Goal: Transaction & Acquisition: Book appointment/travel/reservation

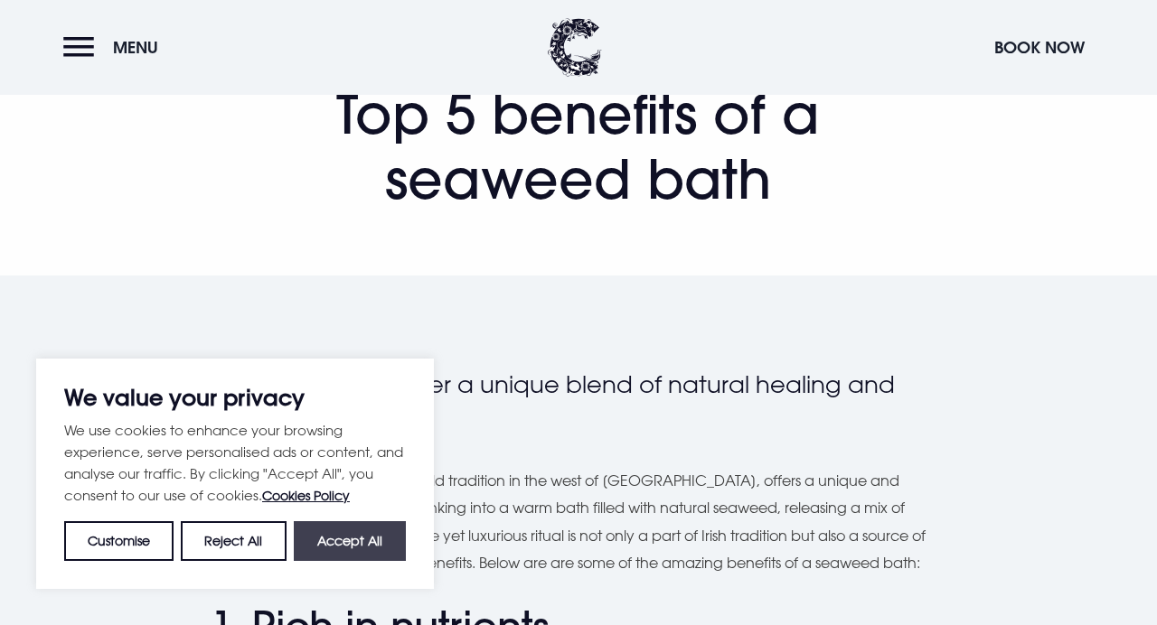
click at [335, 548] on button "Accept All" at bounding box center [350, 541] width 112 height 40
checkbox input "true"
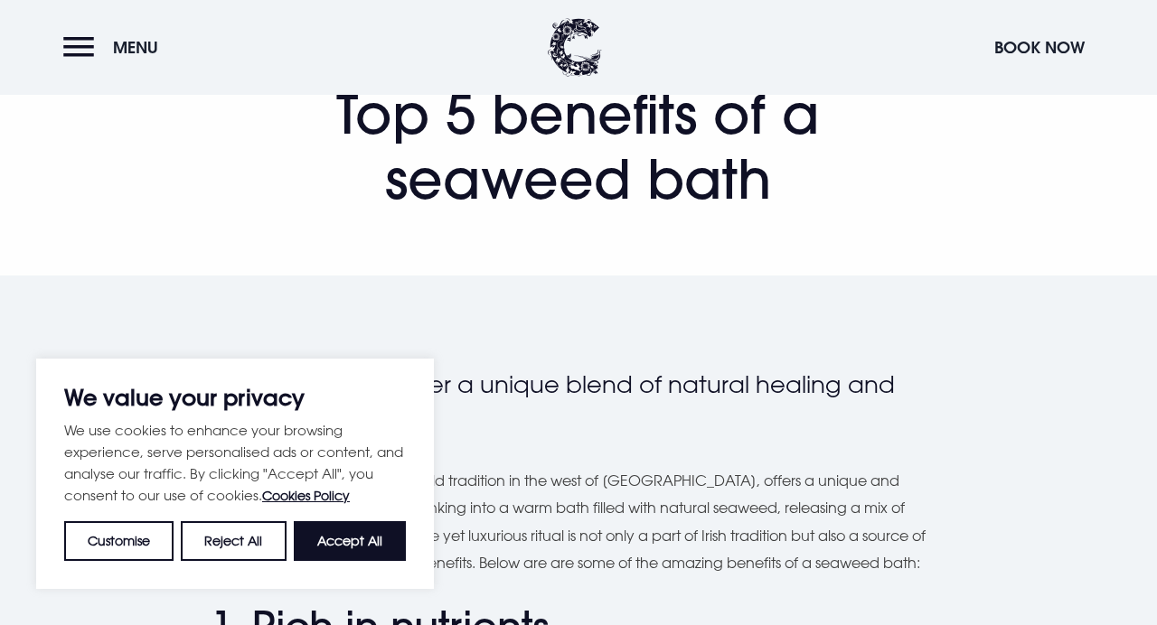
checkbox input "true"
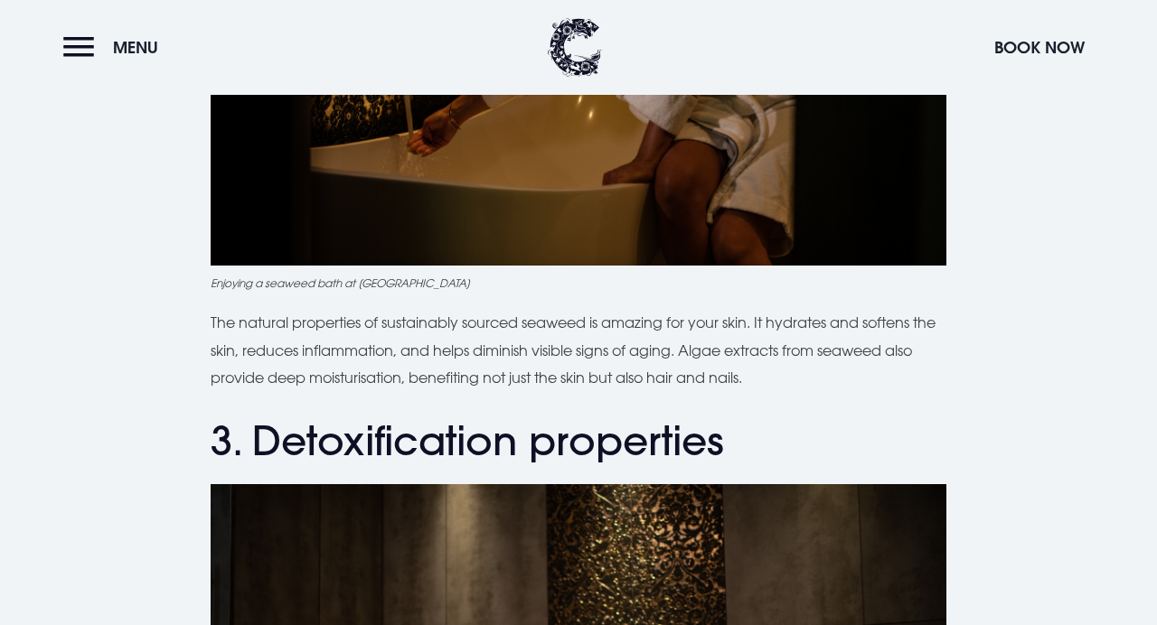
scroll to position [1671, 0]
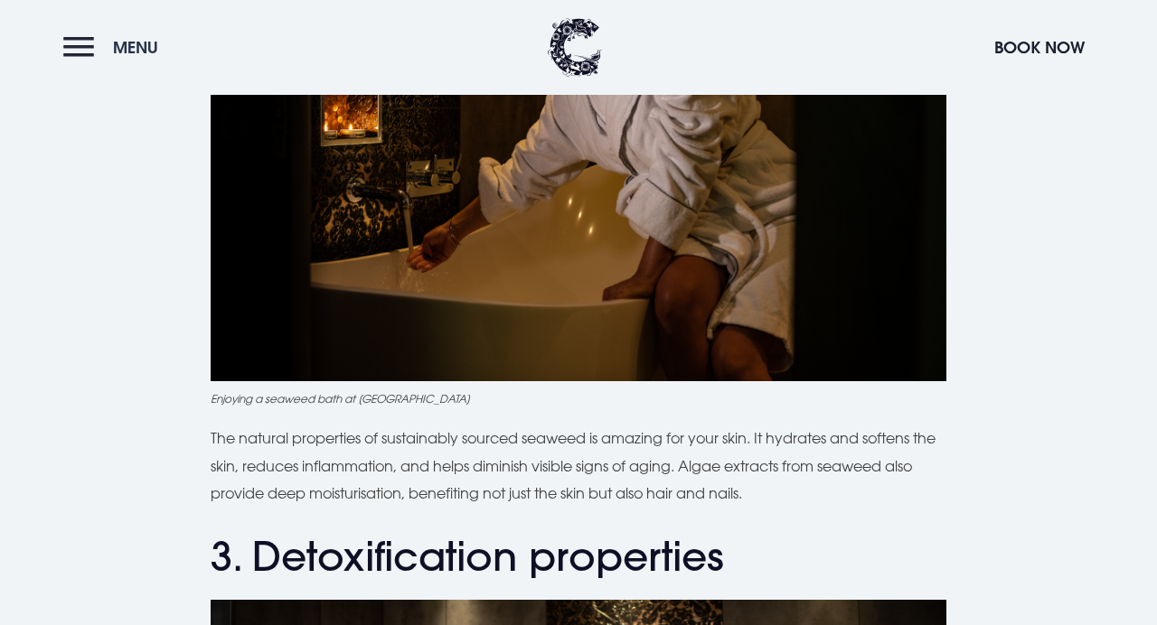
click at [82, 57] on button "Menu" at bounding box center [115, 47] width 104 height 39
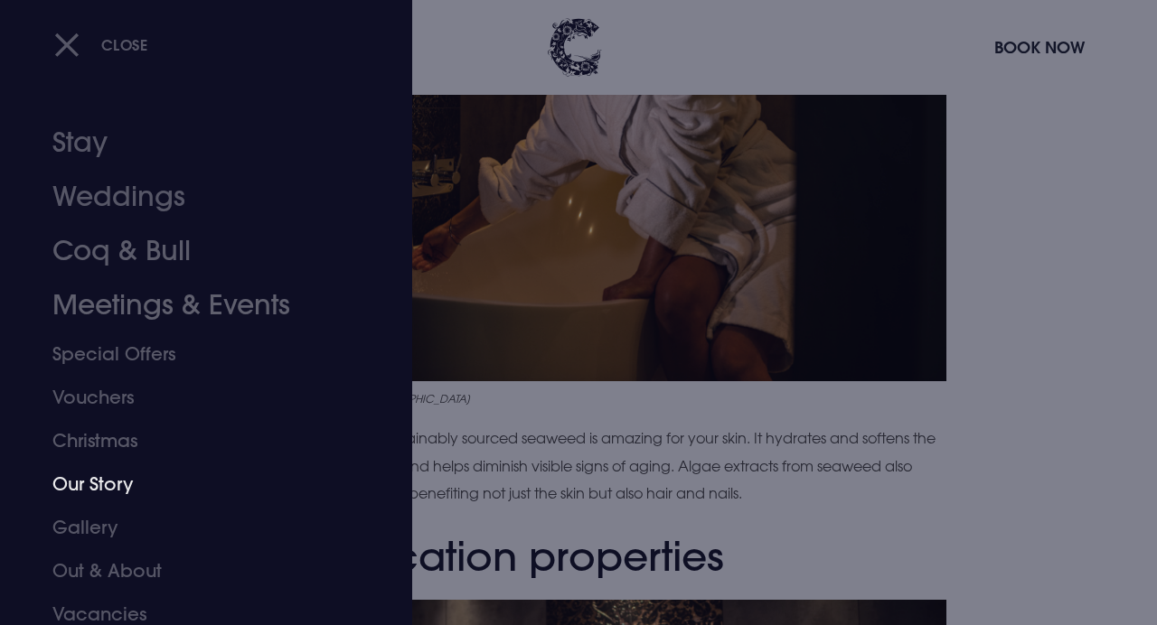
scroll to position [54, 0]
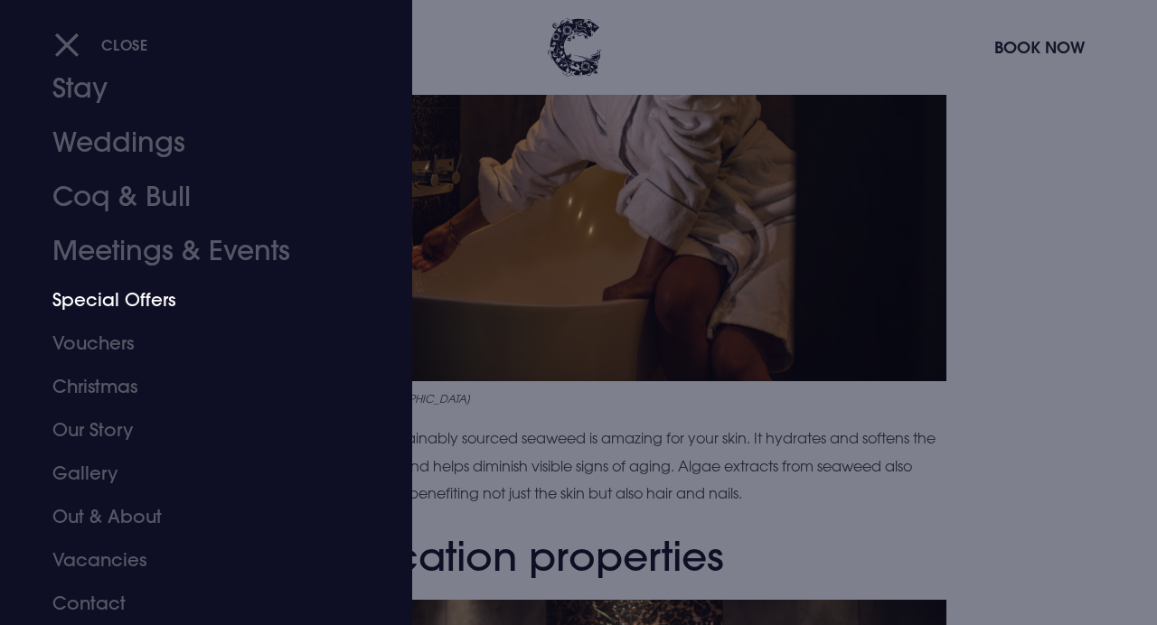
click at [153, 315] on link "Special Offers" at bounding box center [193, 299] width 283 height 43
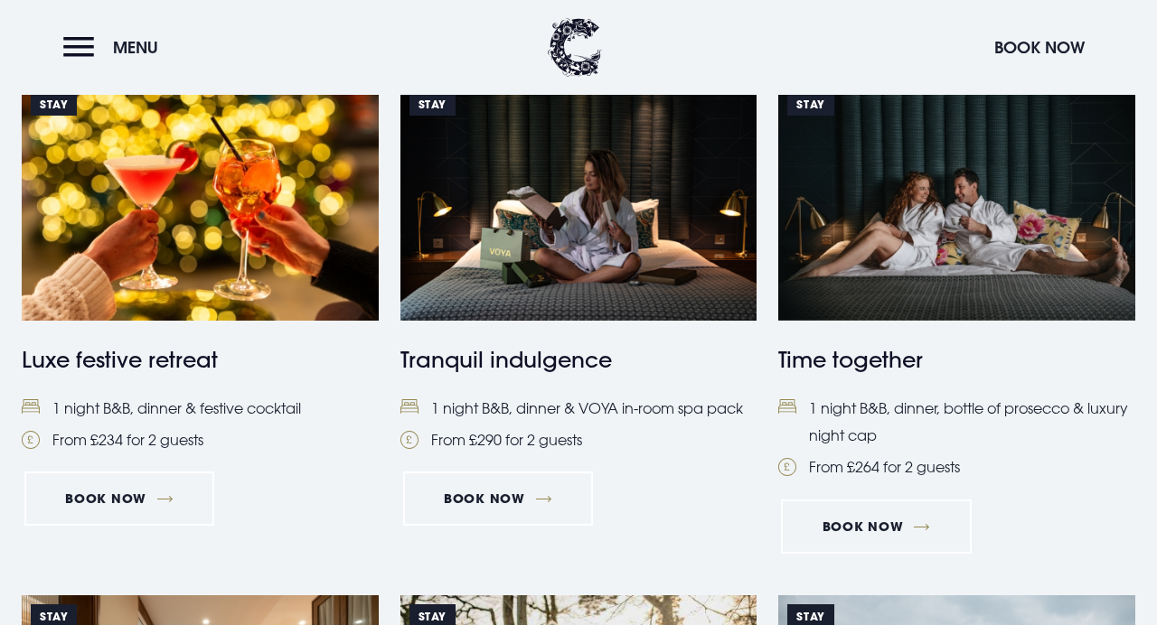
scroll to position [1294, 0]
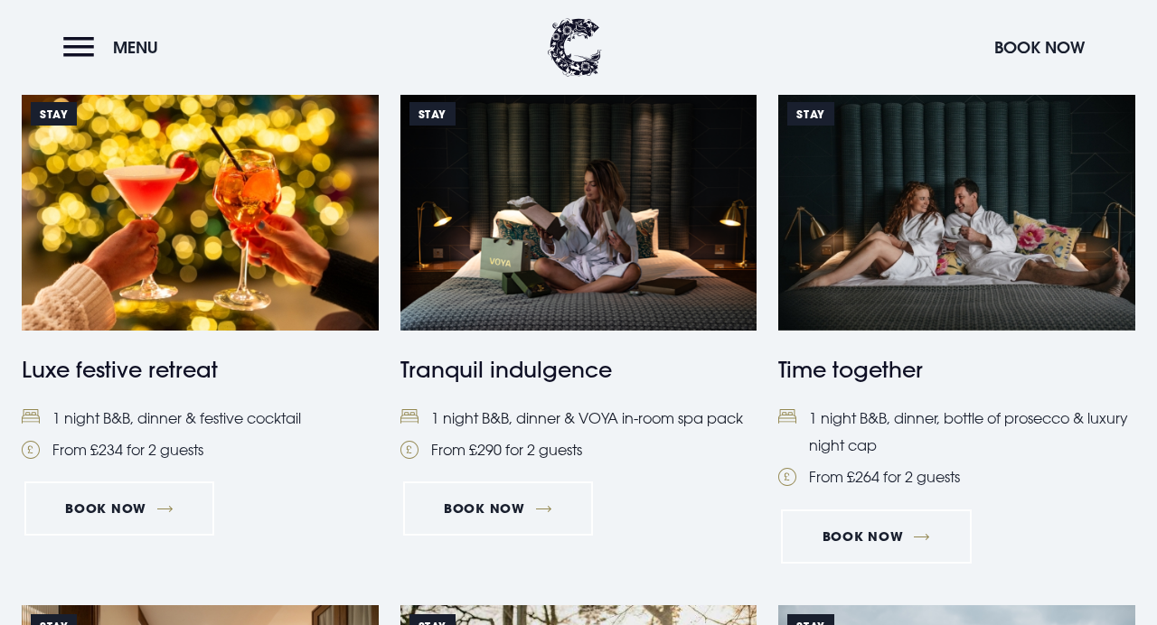
click at [533, 273] on img at bounding box center [578, 212] width 357 height 238
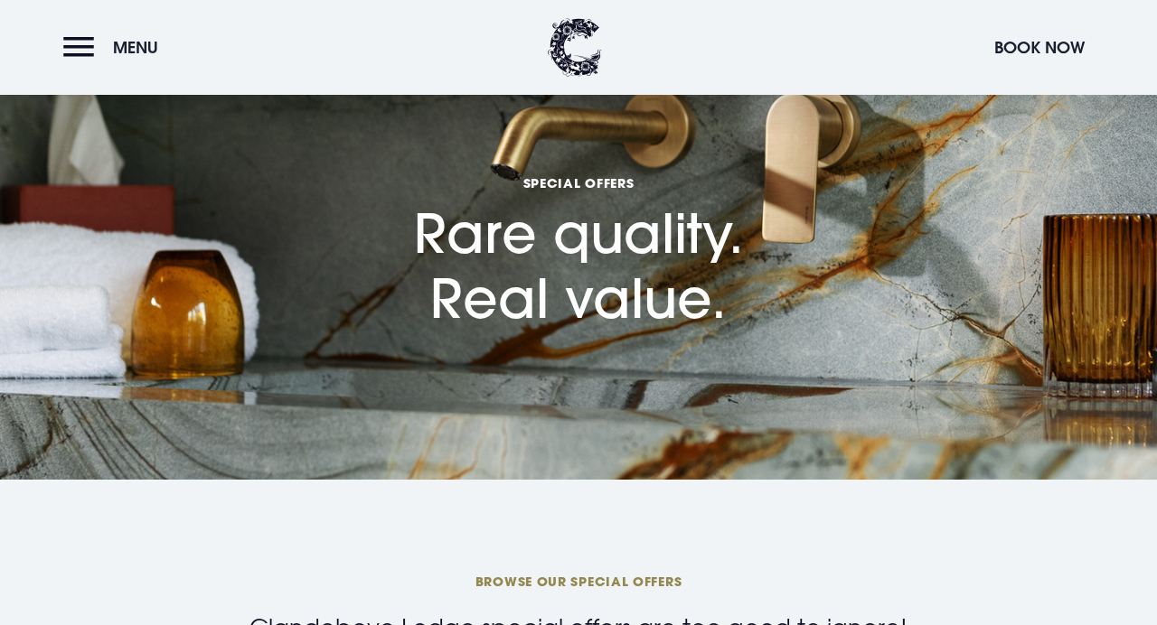
scroll to position [0, 0]
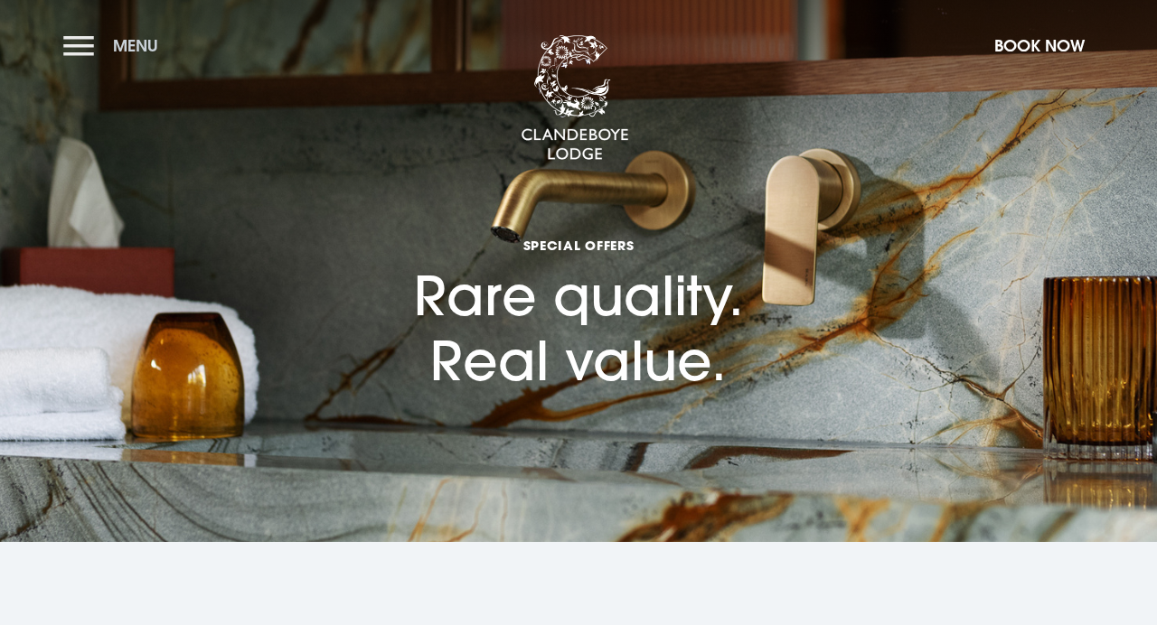
click at [70, 50] on button "Menu" at bounding box center [115, 45] width 104 height 39
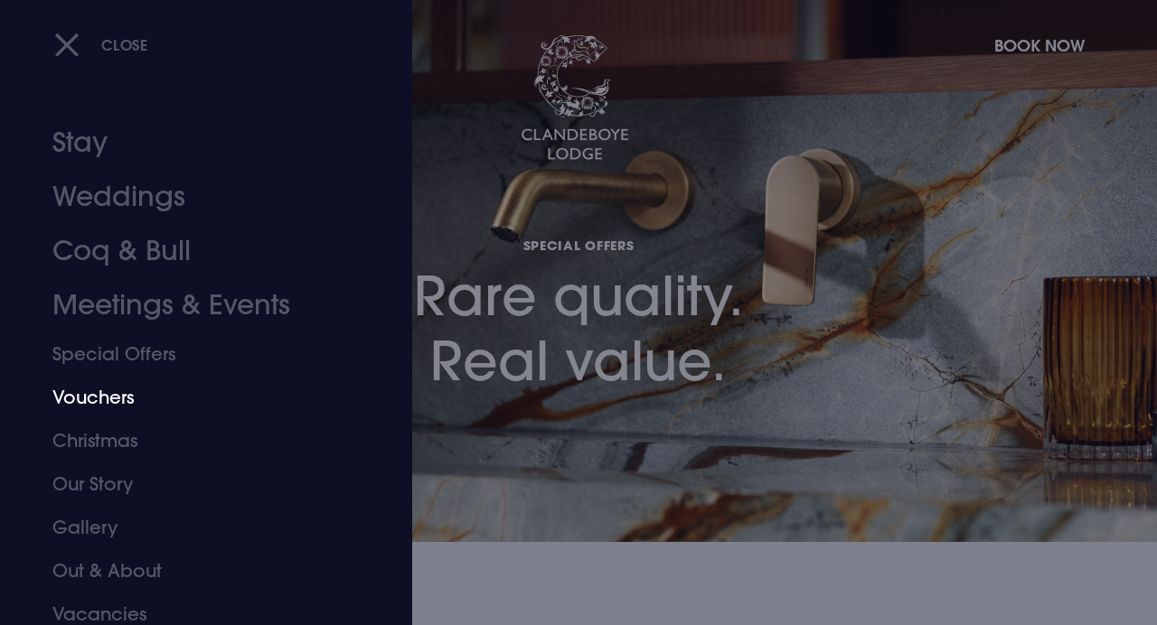
scroll to position [54, 0]
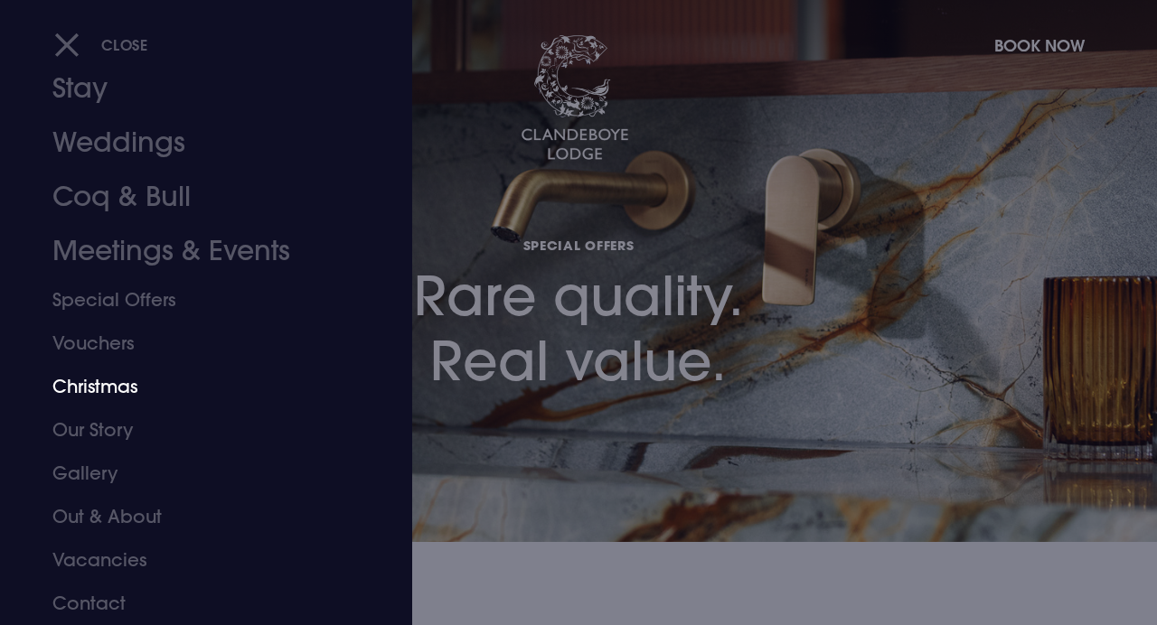
click at [106, 382] on link "Christmas" at bounding box center [193, 386] width 283 height 43
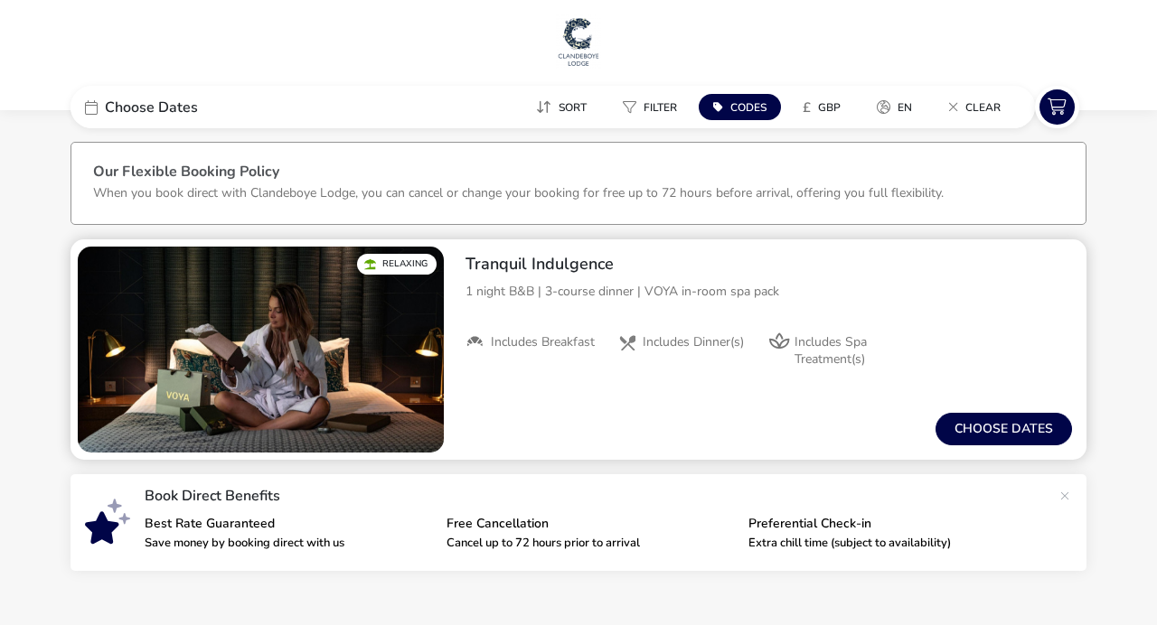
click at [384, 326] on img "1 / 1" at bounding box center [261, 350] width 366 height 206
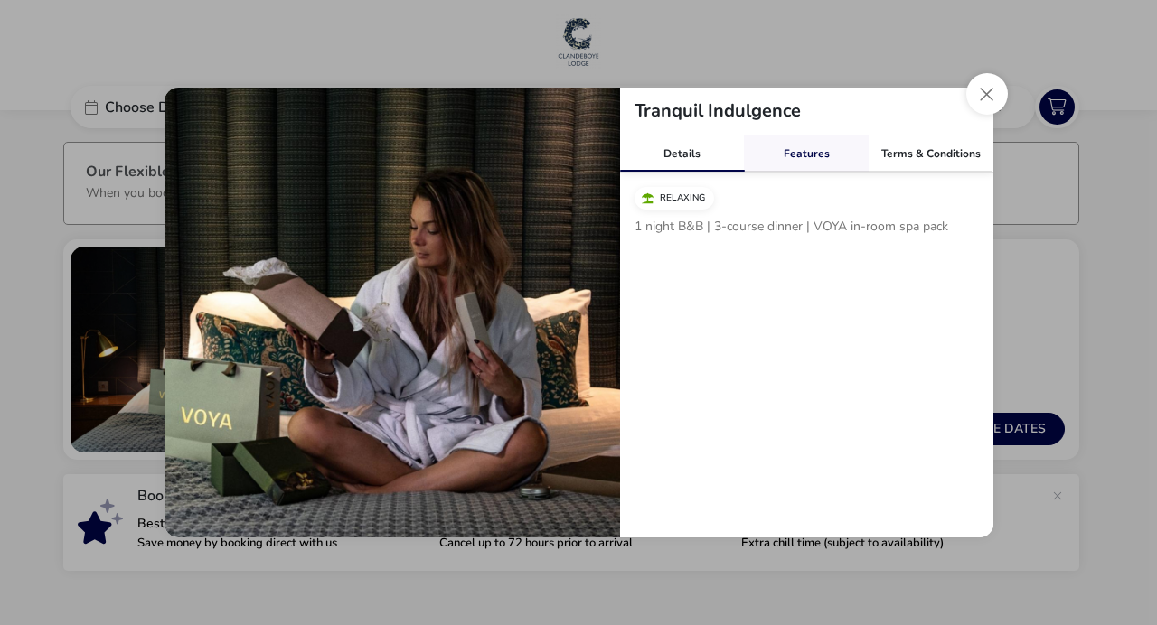
click at [807, 165] on link "Features" at bounding box center [806, 154] width 125 height 36
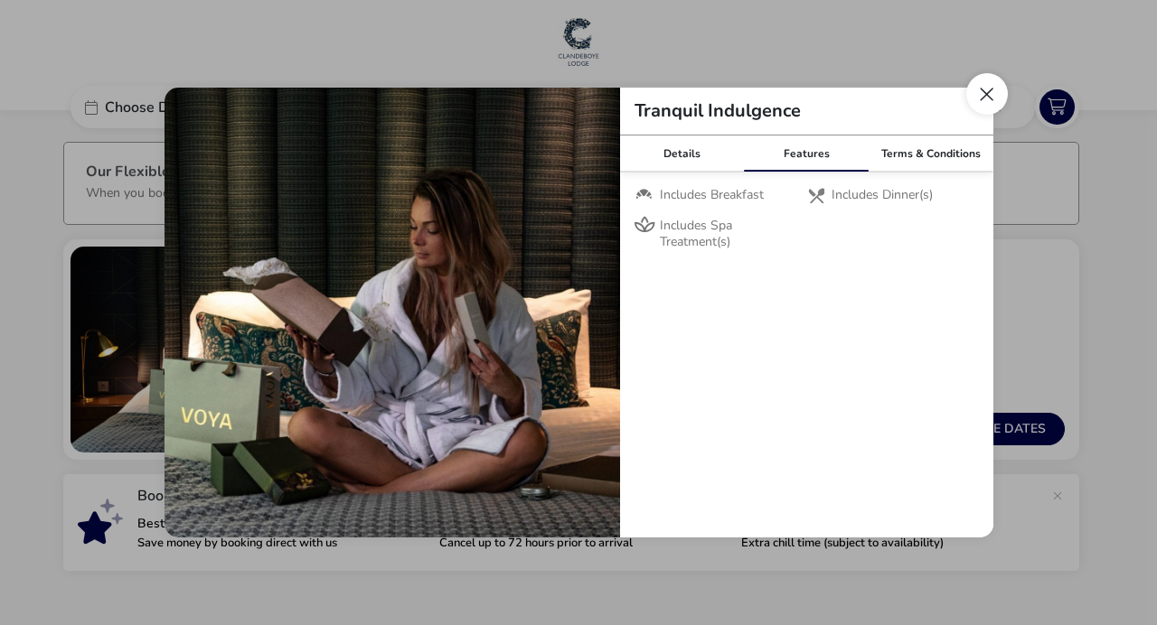
click at [978, 100] on button "Close modal" at bounding box center [987, 94] width 42 height 42
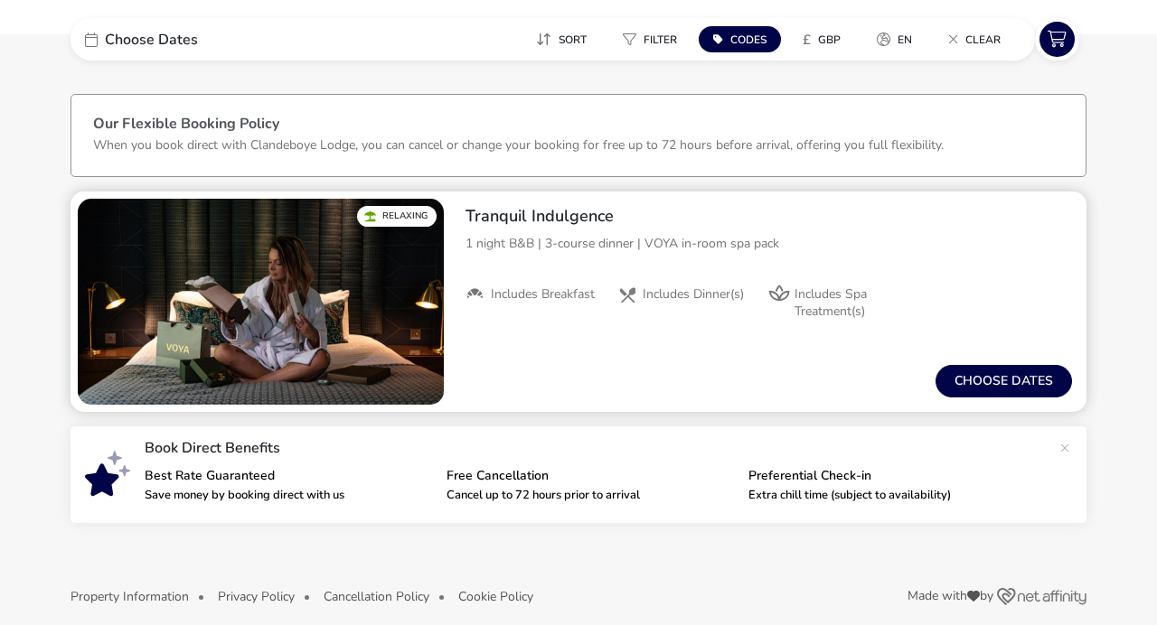
scroll to position [64, 0]
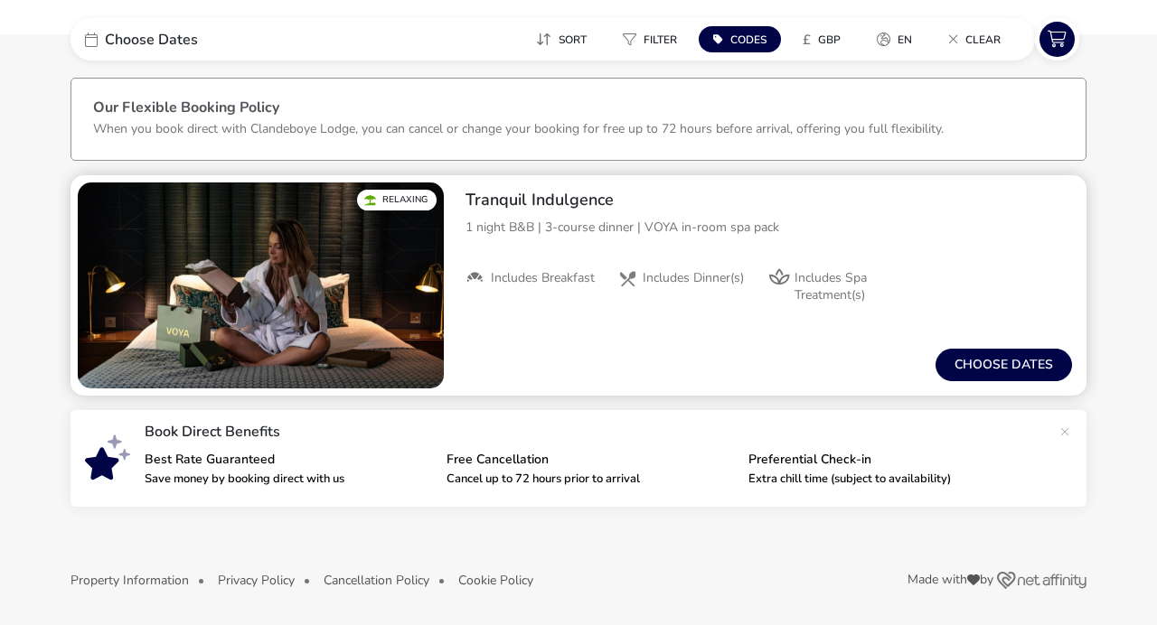
click at [402, 200] on div "Relaxing" at bounding box center [397, 200] width 80 height 21
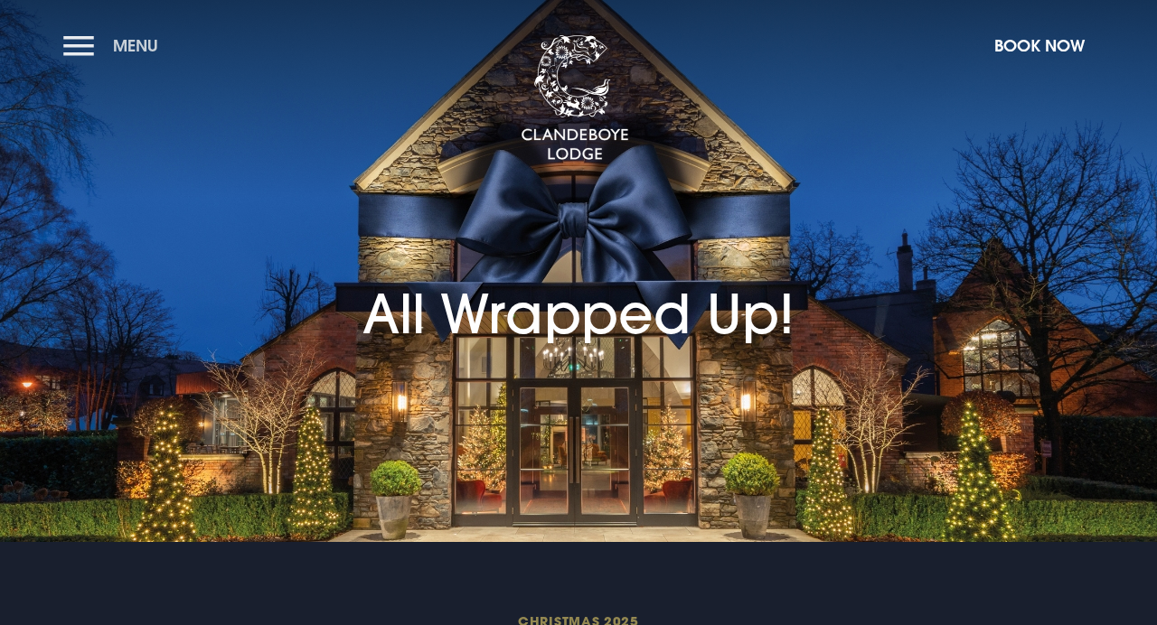
click at [75, 55] on button "Menu" at bounding box center [115, 45] width 104 height 39
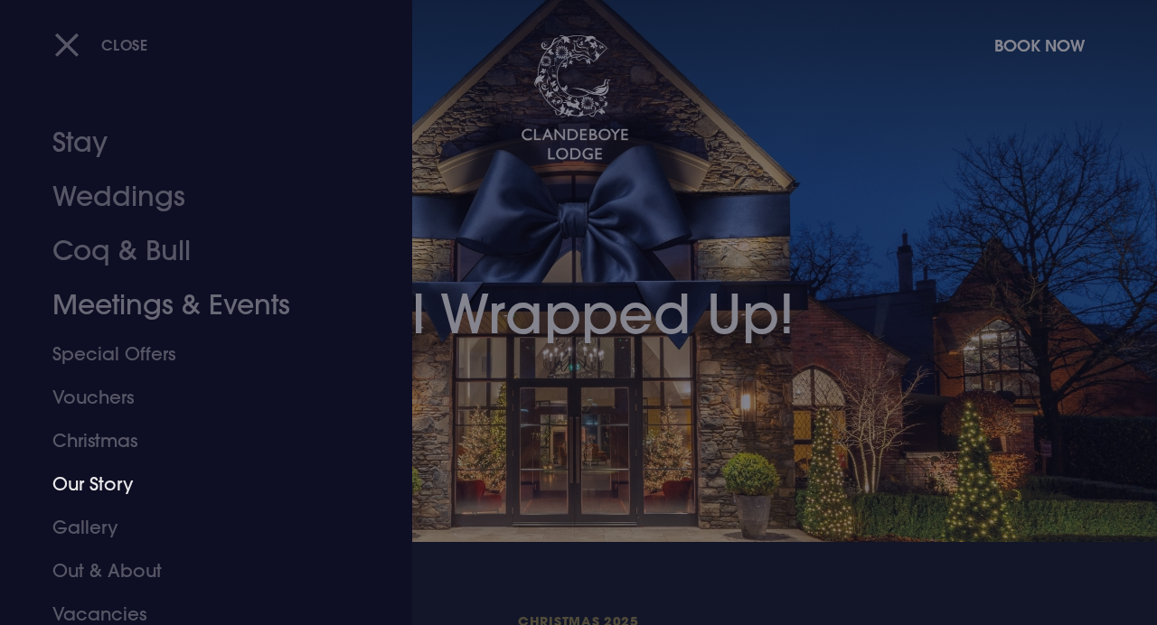
scroll to position [54, 0]
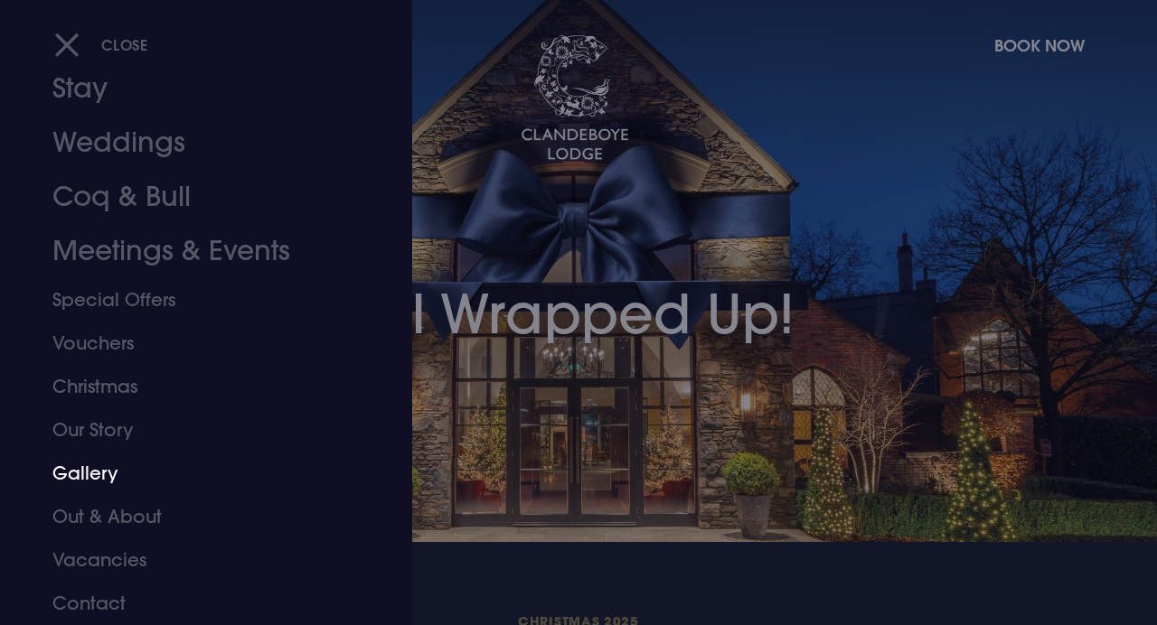
click at [91, 473] on link "Gallery" at bounding box center [193, 473] width 283 height 43
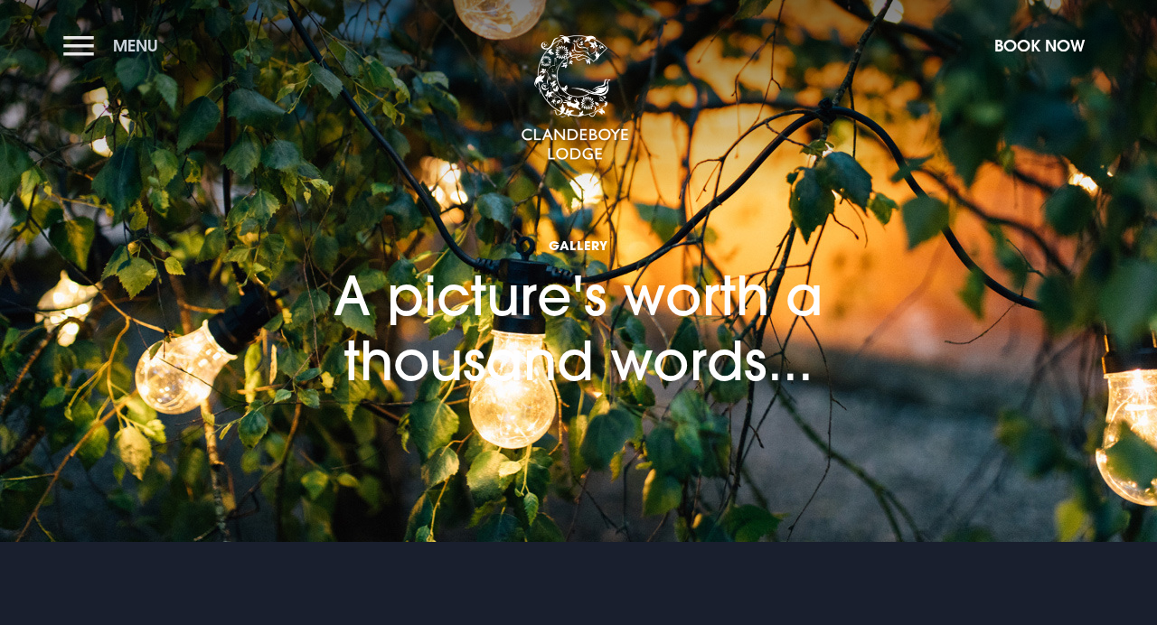
click at [89, 54] on button "Menu" at bounding box center [115, 45] width 104 height 39
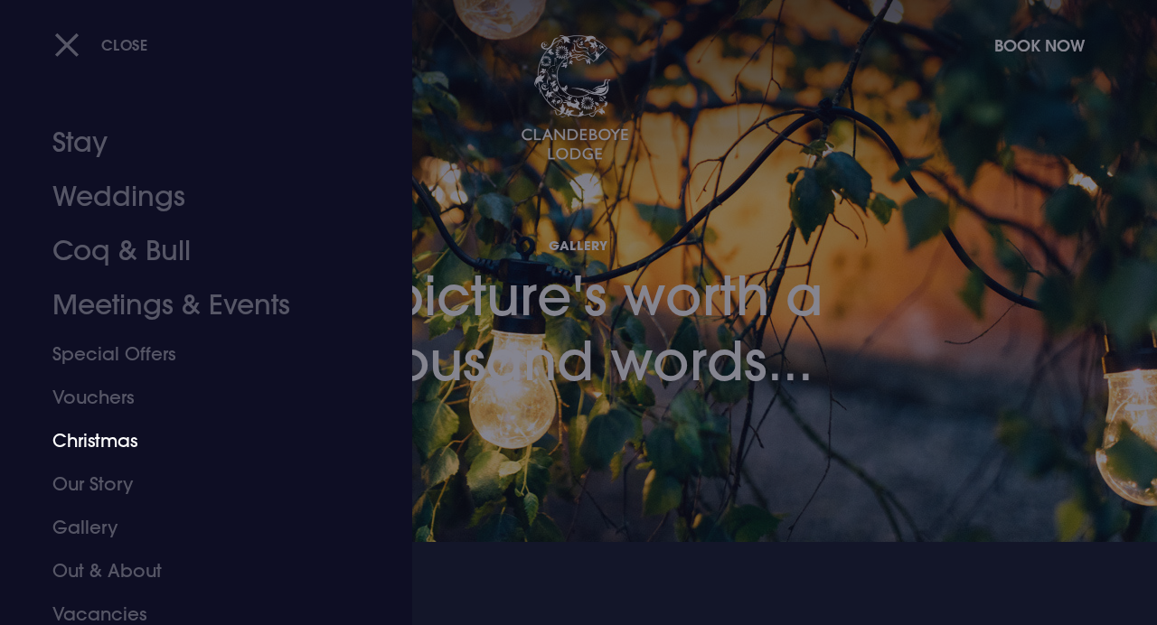
scroll to position [54, 0]
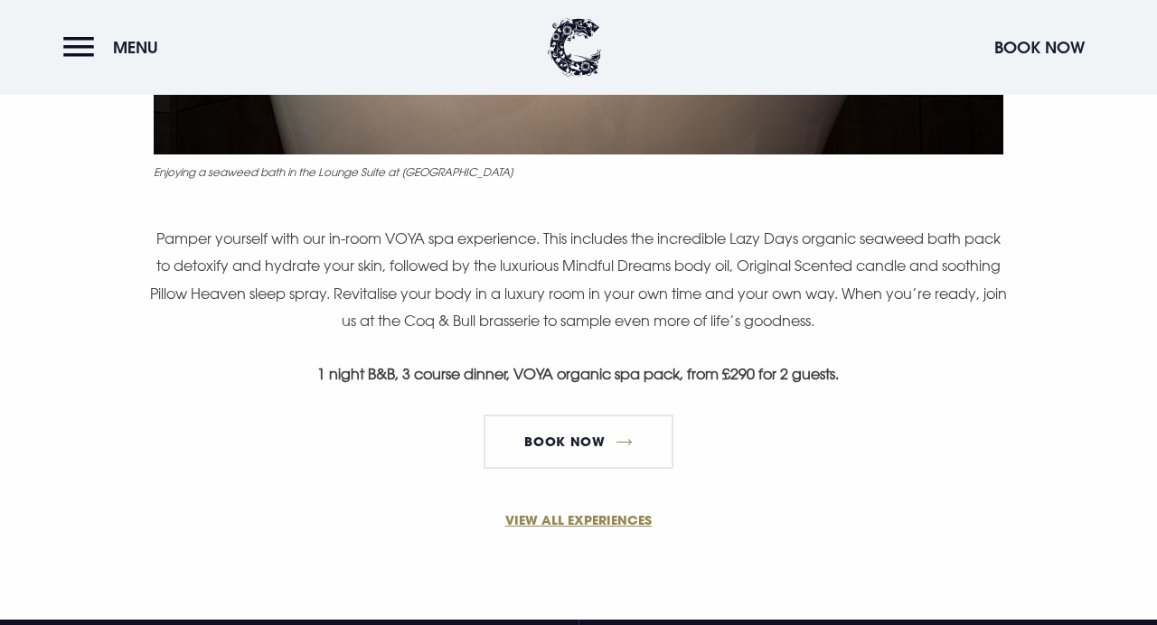
scroll to position [1084, 0]
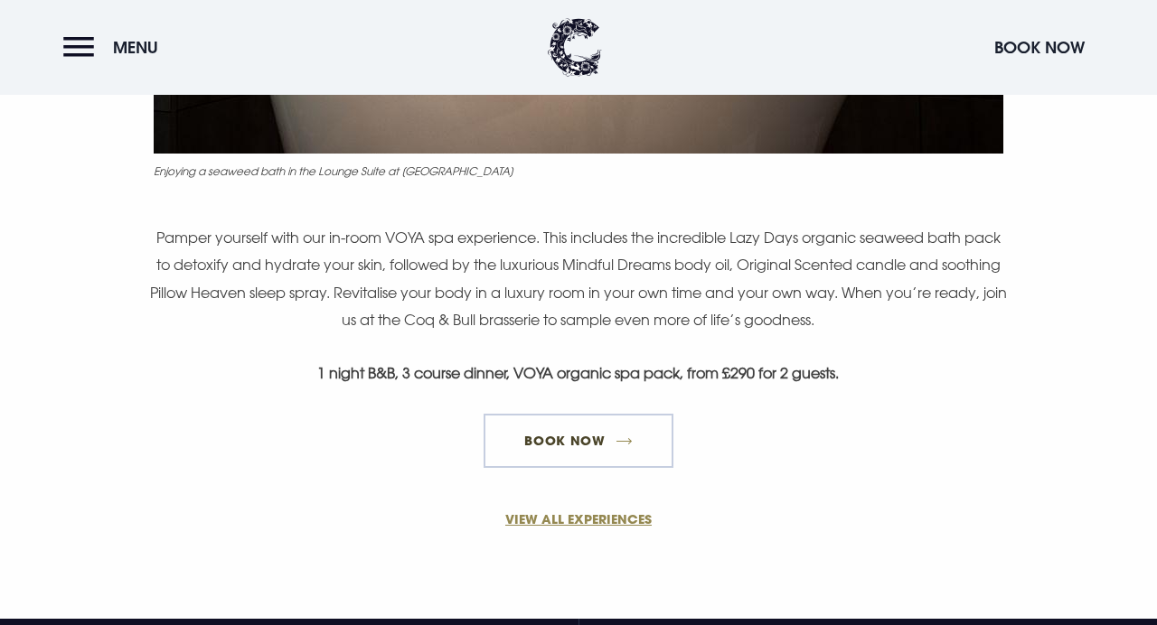
click at [605, 443] on link "Book Now" at bounding box center [578, 441] width 190 height 54
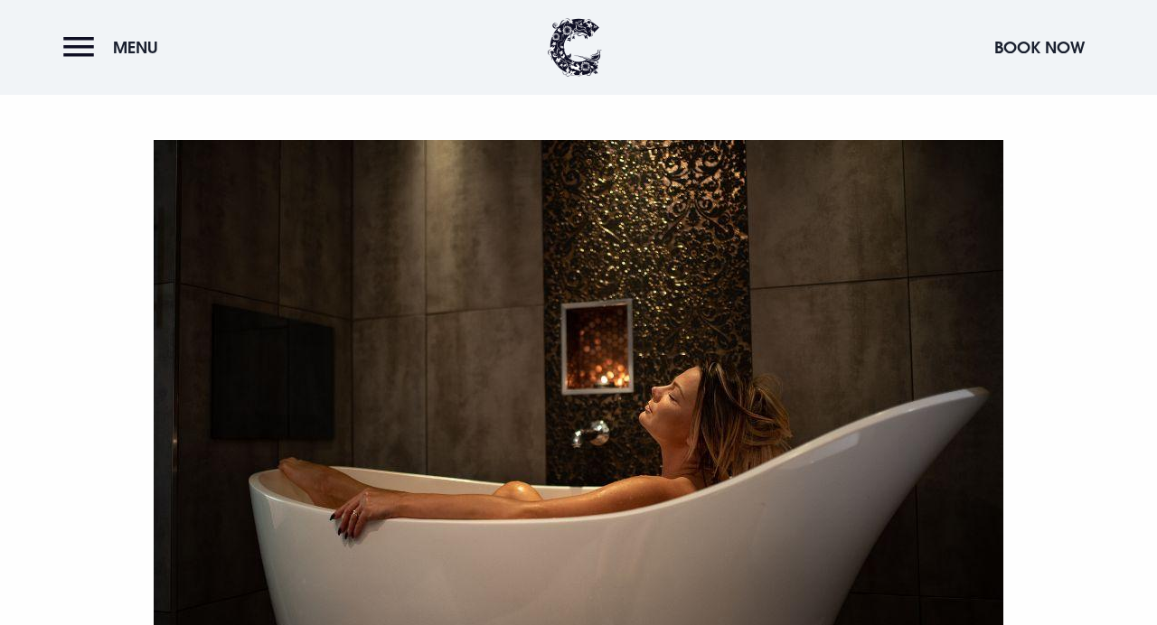
scroll to position [0, 0]
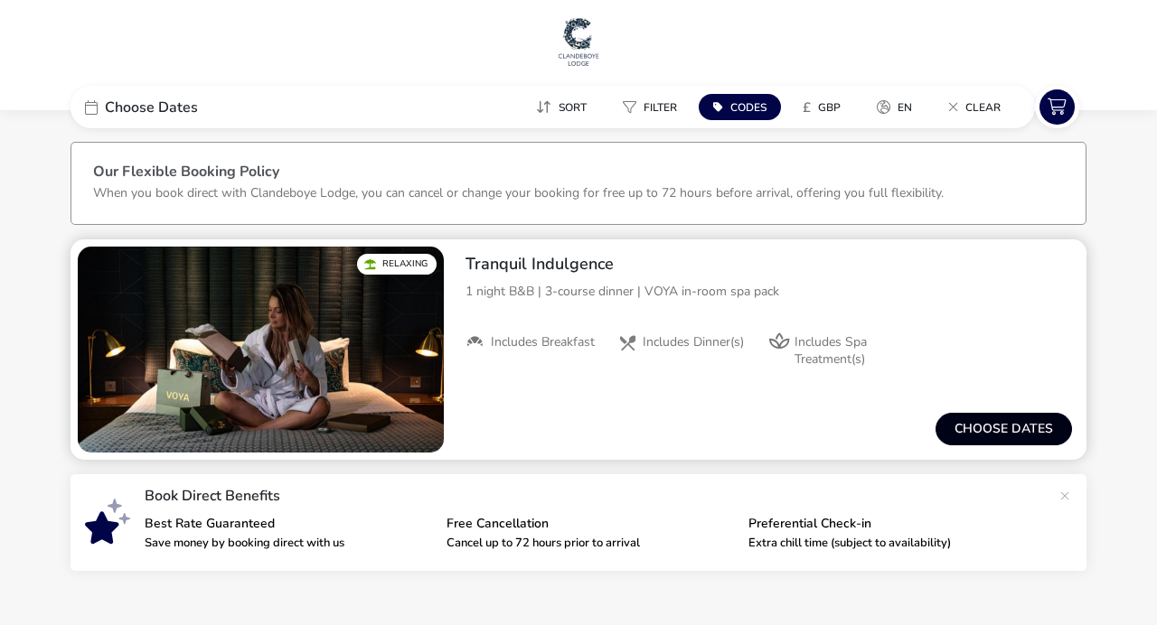
click at [980, 422] on button "Choose dates" at bounding box center [1003, 429] width 136 height 33
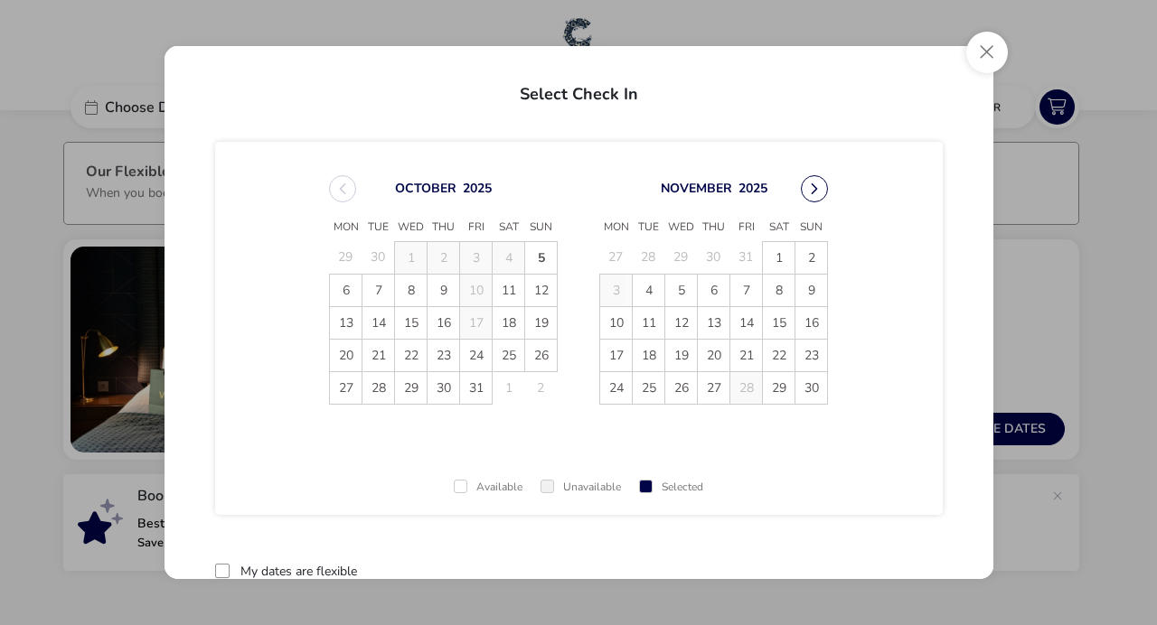
click at [802, 190] on button "Next Month" at bounding box center [814, 188] width 27 height 27
click at [735, 324] on span "16" at bounding box center [746, 323] width 32 height 32
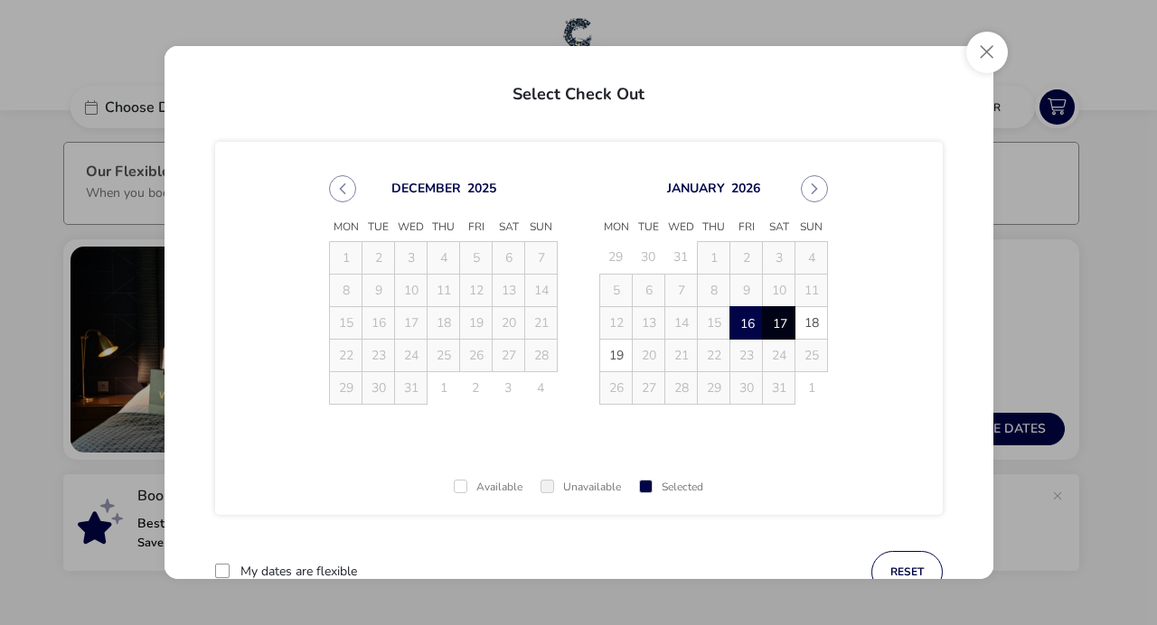
click at [763, 324] on span "17" at bounding box center [779, 323] width 32 height 32
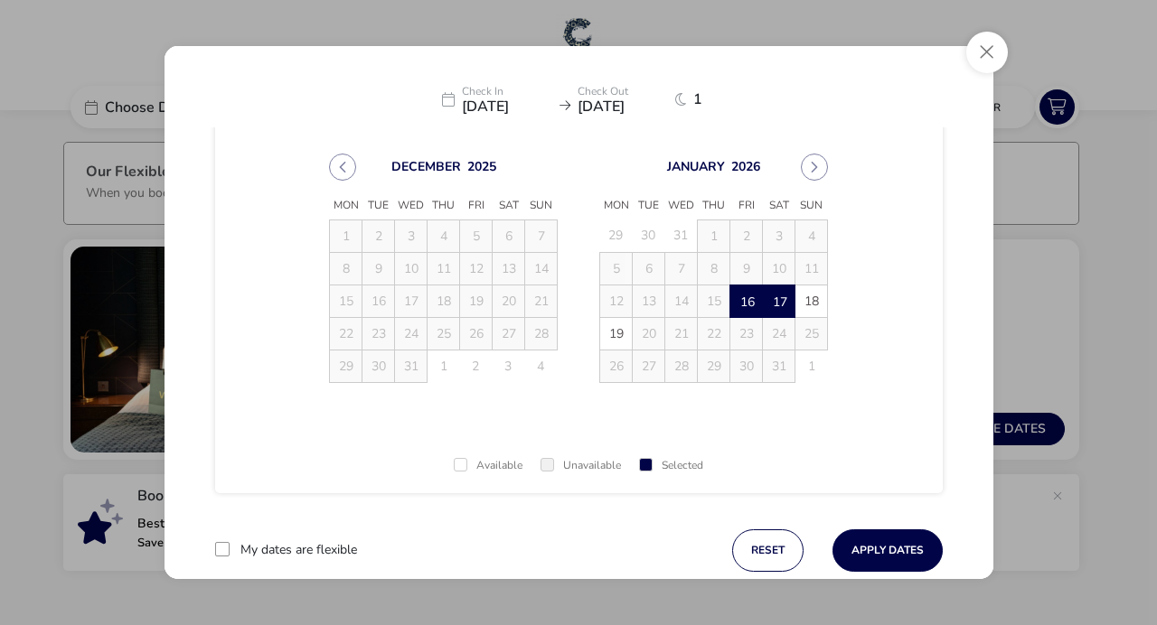
scroll to position [64, 0]
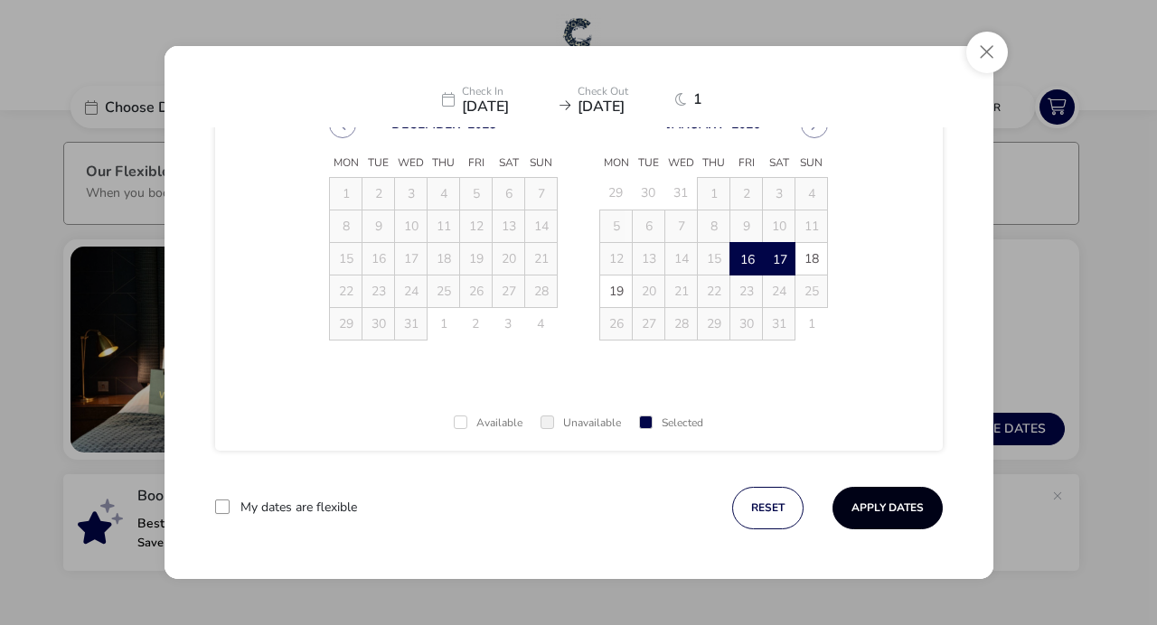
click at [838, 515] on button "Apply Dates" at bounding box center [887, 508] width 110 height 42
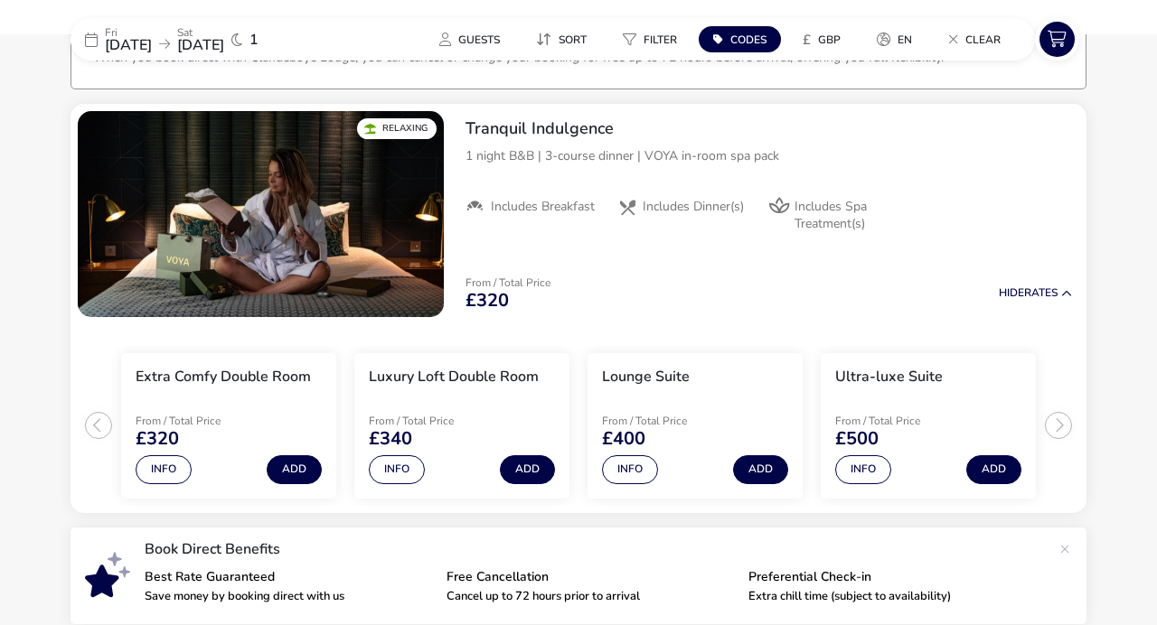
scroll to position [147, 0]
